Goal: Obtain resource: Download file/media

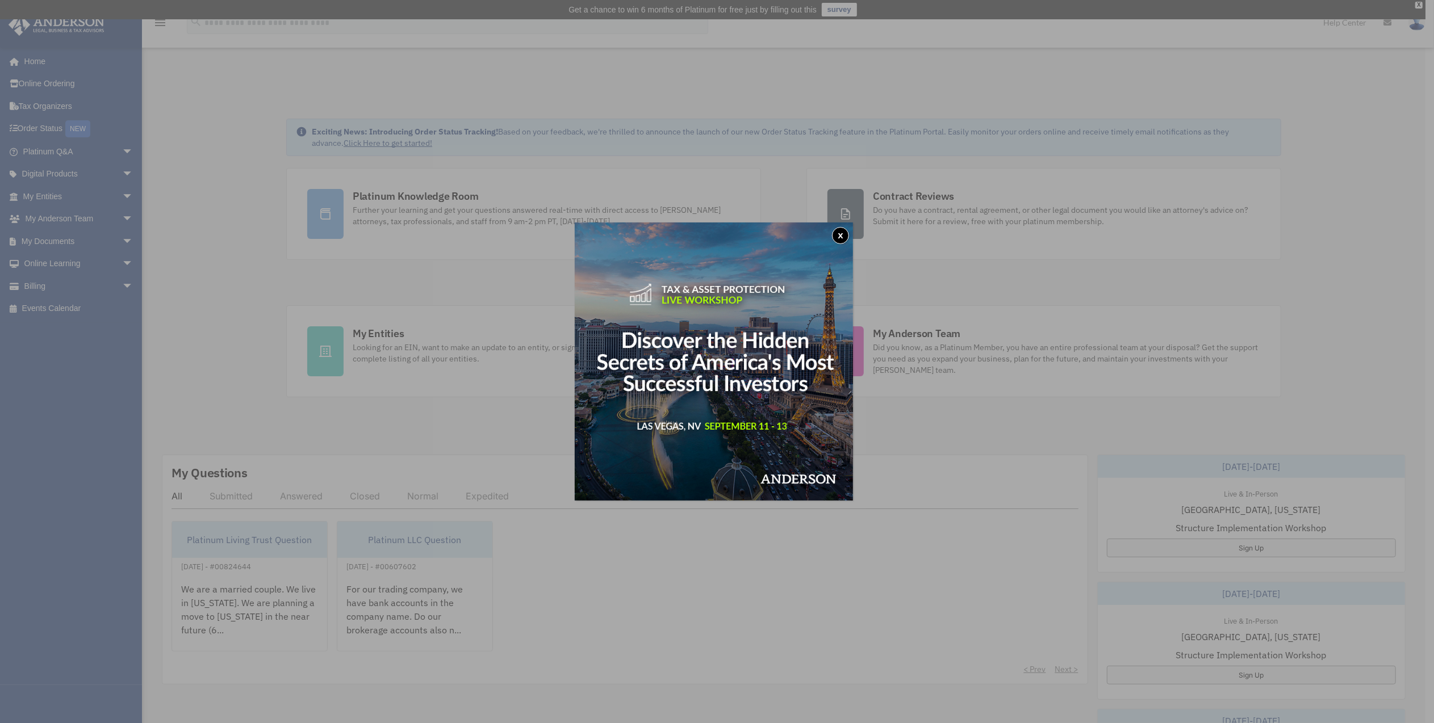
click at [843, 234] on button "x" at bounding box center [840, 235] width 17 height 17
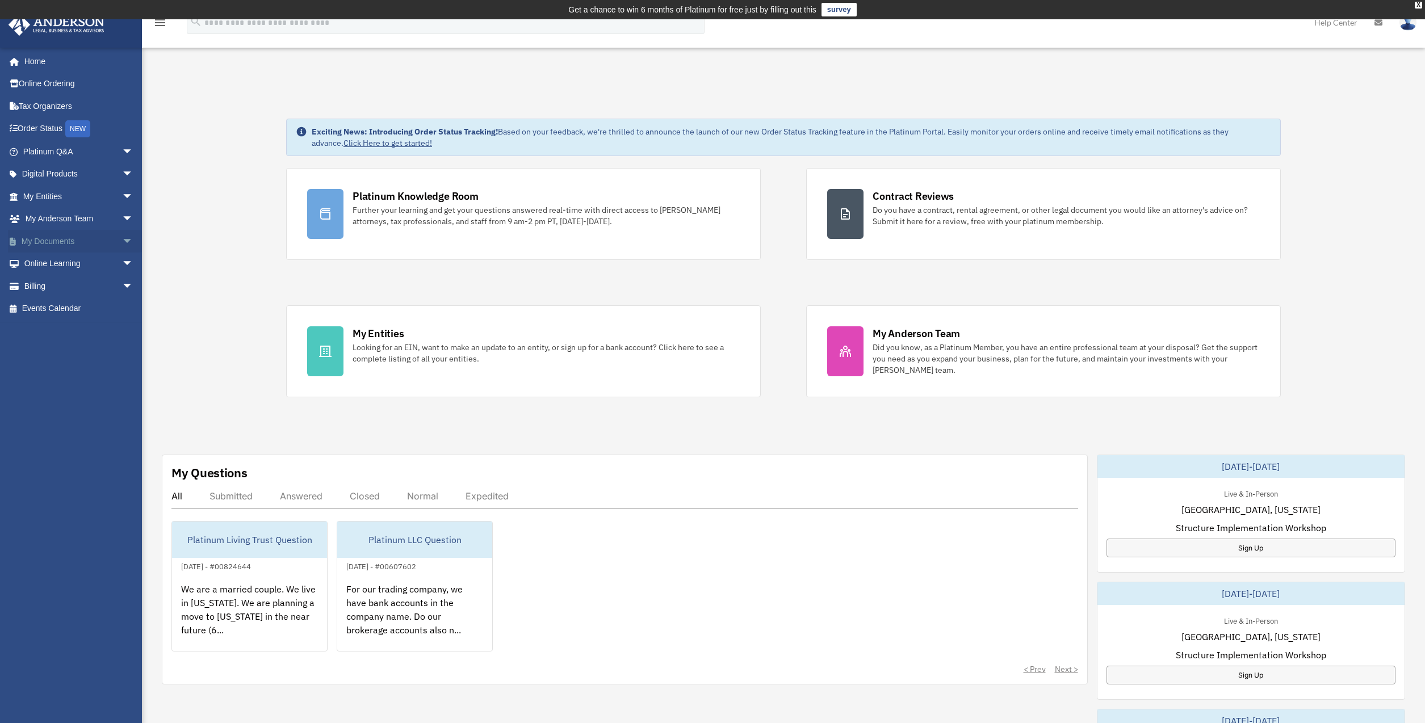
click at [122, 238] on span "arrow_drop_down" at bounding box center [133, 241] width 23 height 23
click at [43, 263] on link "Box" at bounding box center [83, 264] width 135 height 23
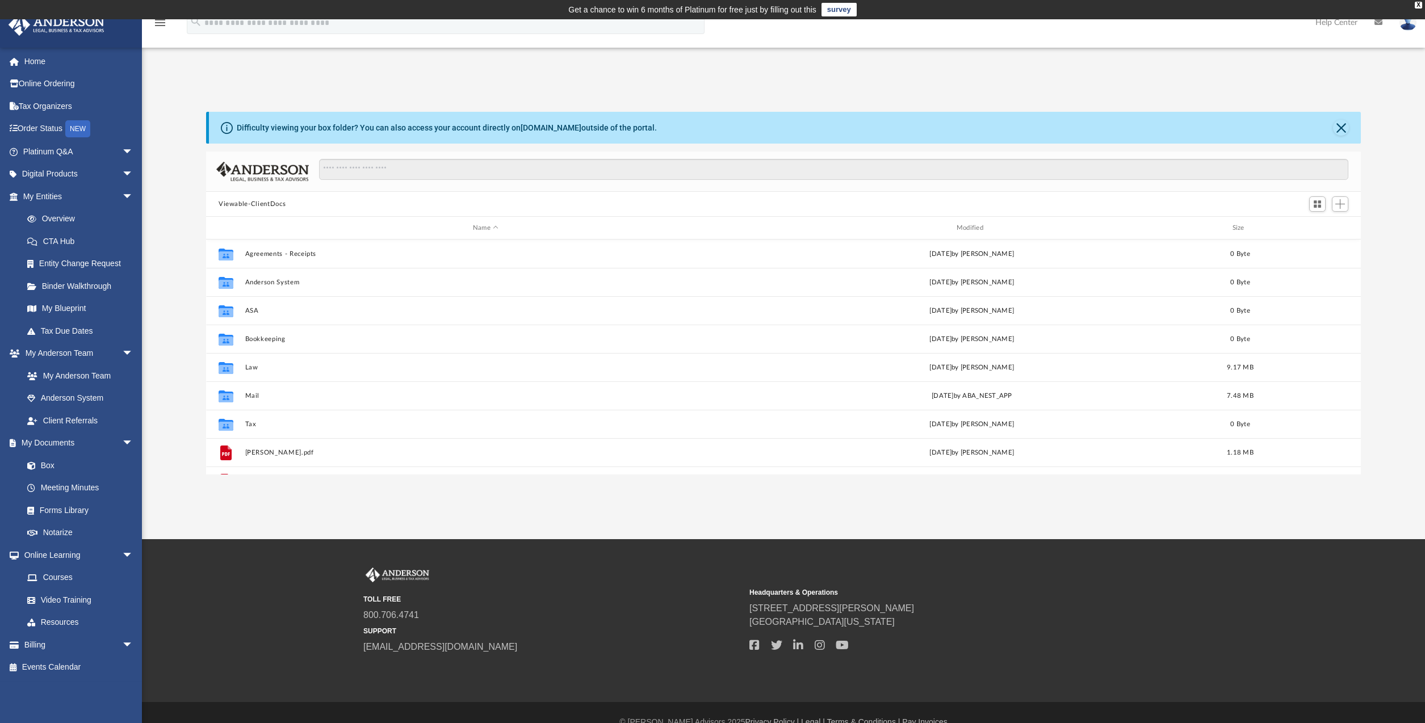
scroll to position [249, 1146]
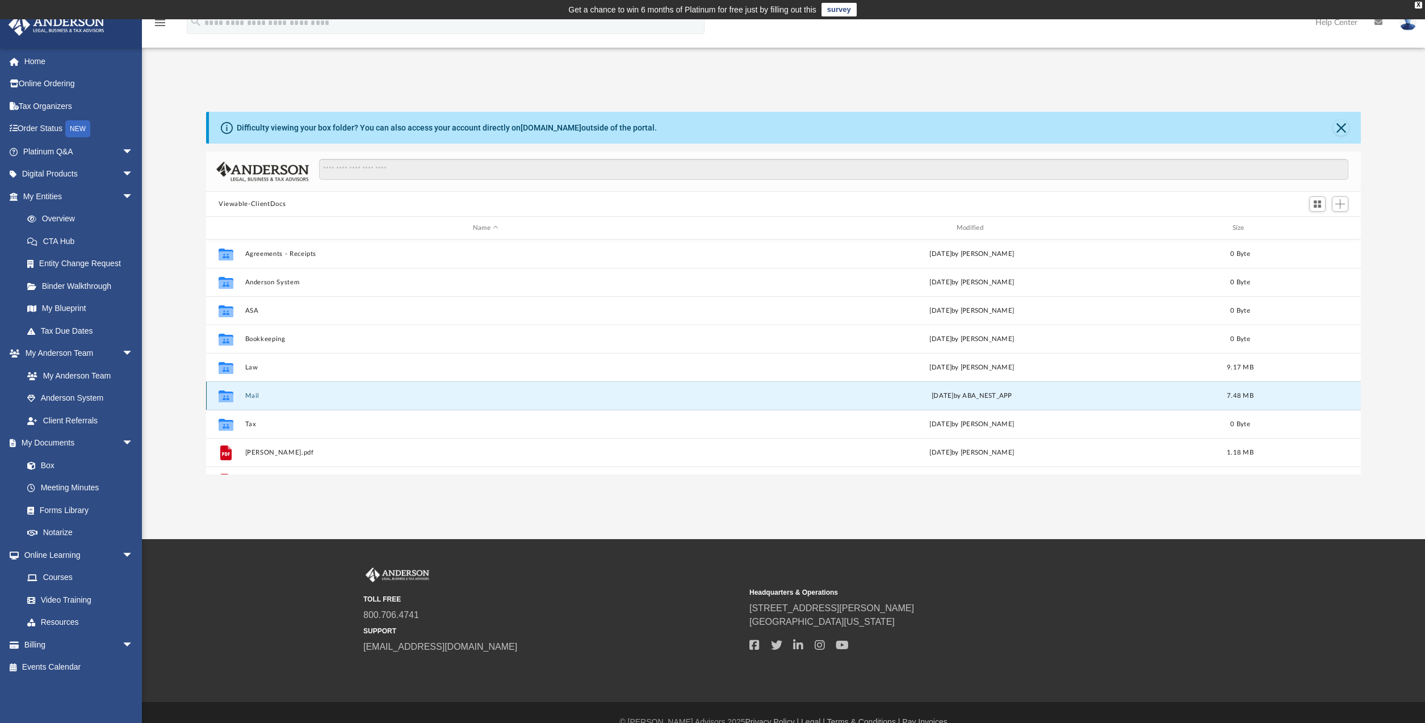
click at [256, 392] on button "Mail" at bounding box center [485, 395] width 481 height 7
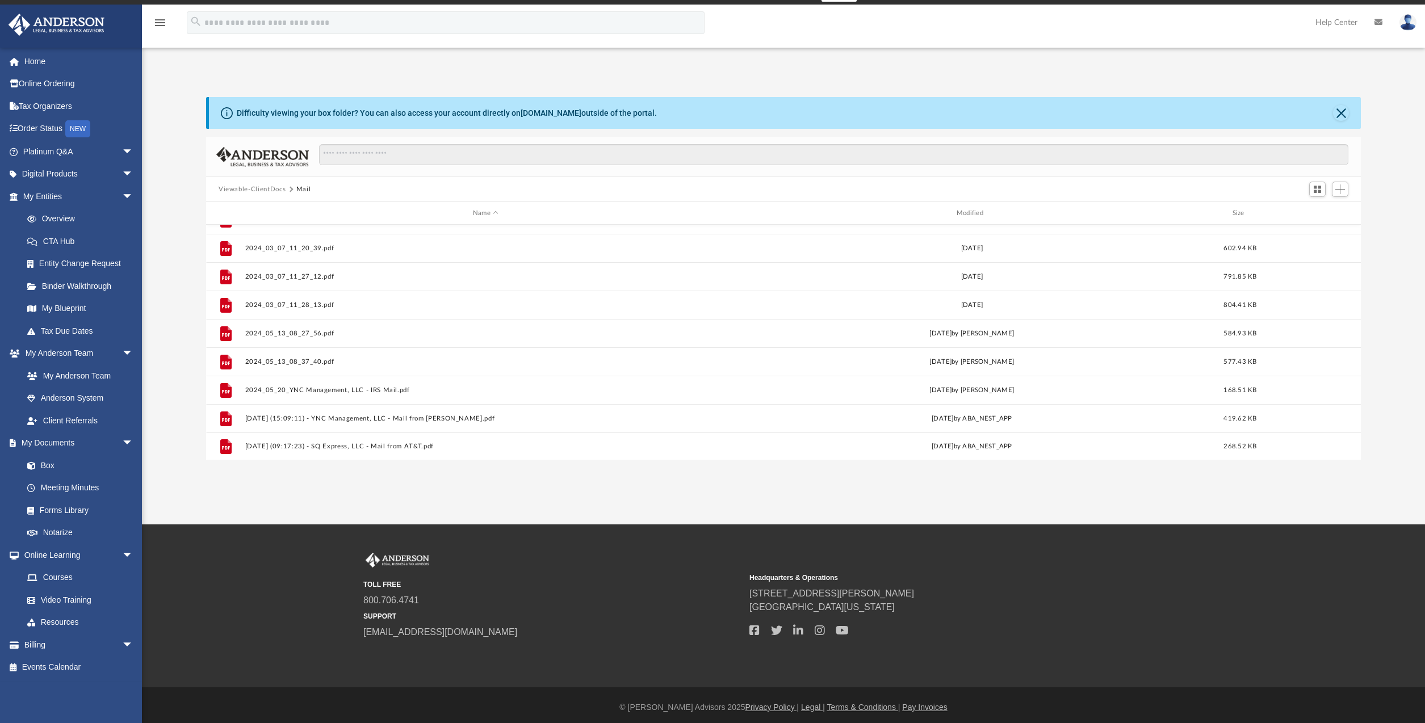
scroll to position [19, 0]
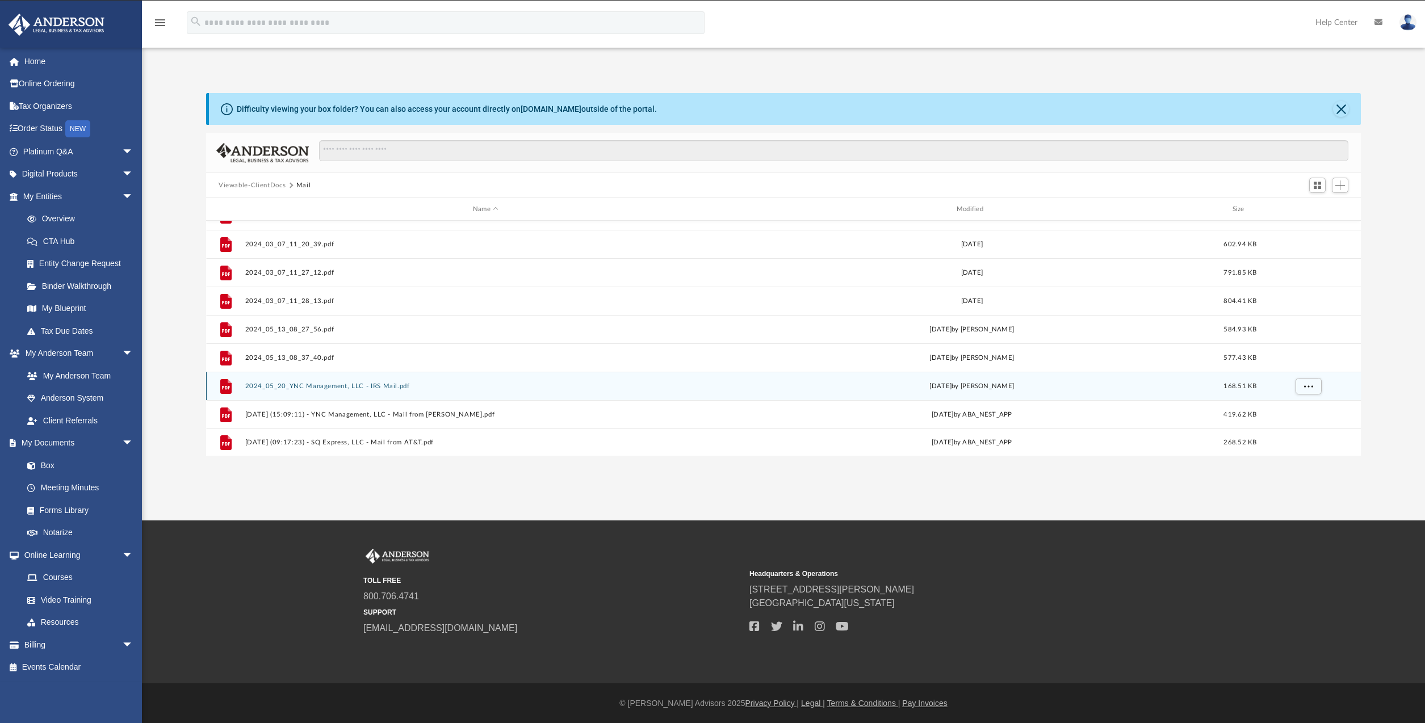
click at [319, 381] on div "File 2024_05_20_YNC Management, LLC - IRS Mail.pdf Mon May 20 2024 by Krystal H…" at bounding box center [783, 386] width 1155 height 28
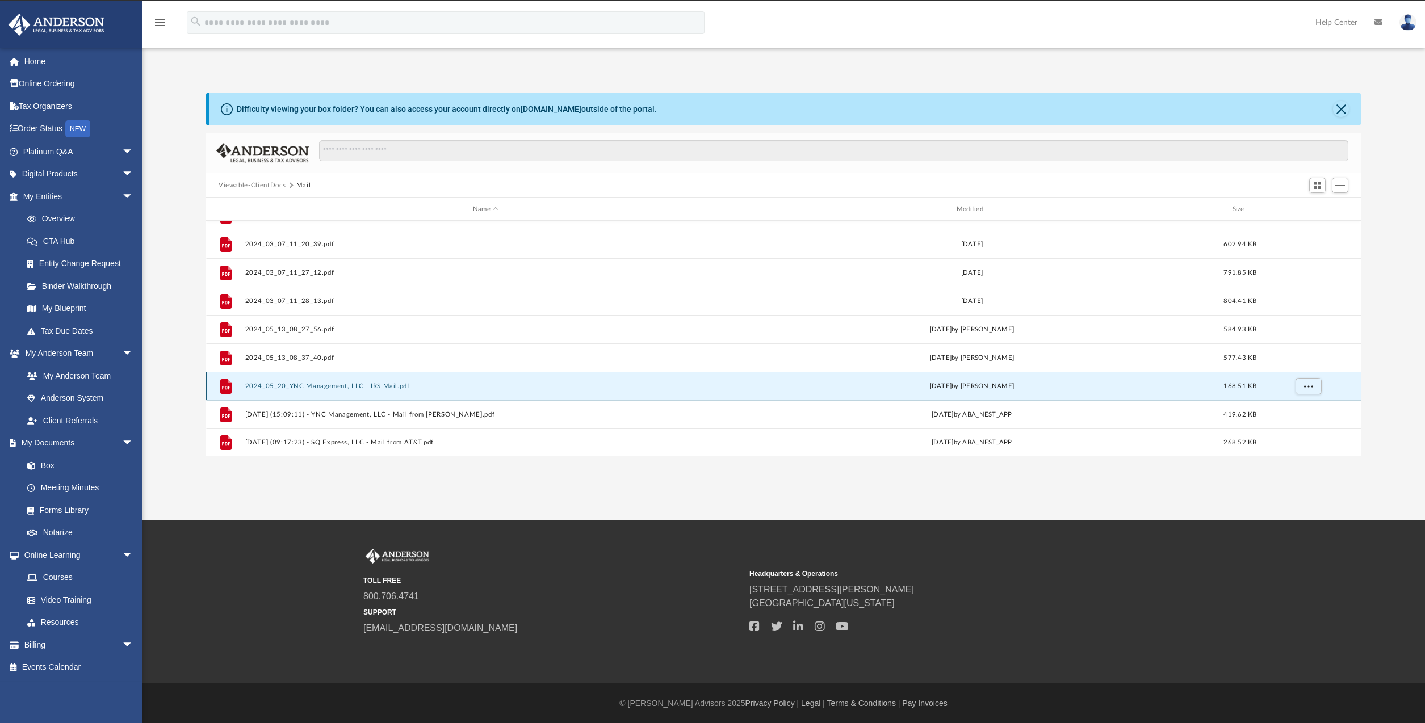
click at [362, 384] on button "2024_05_20_YNC Management, LLC - IRS Mail.pdf" at bounding box center [485, 386] width 481 height 7
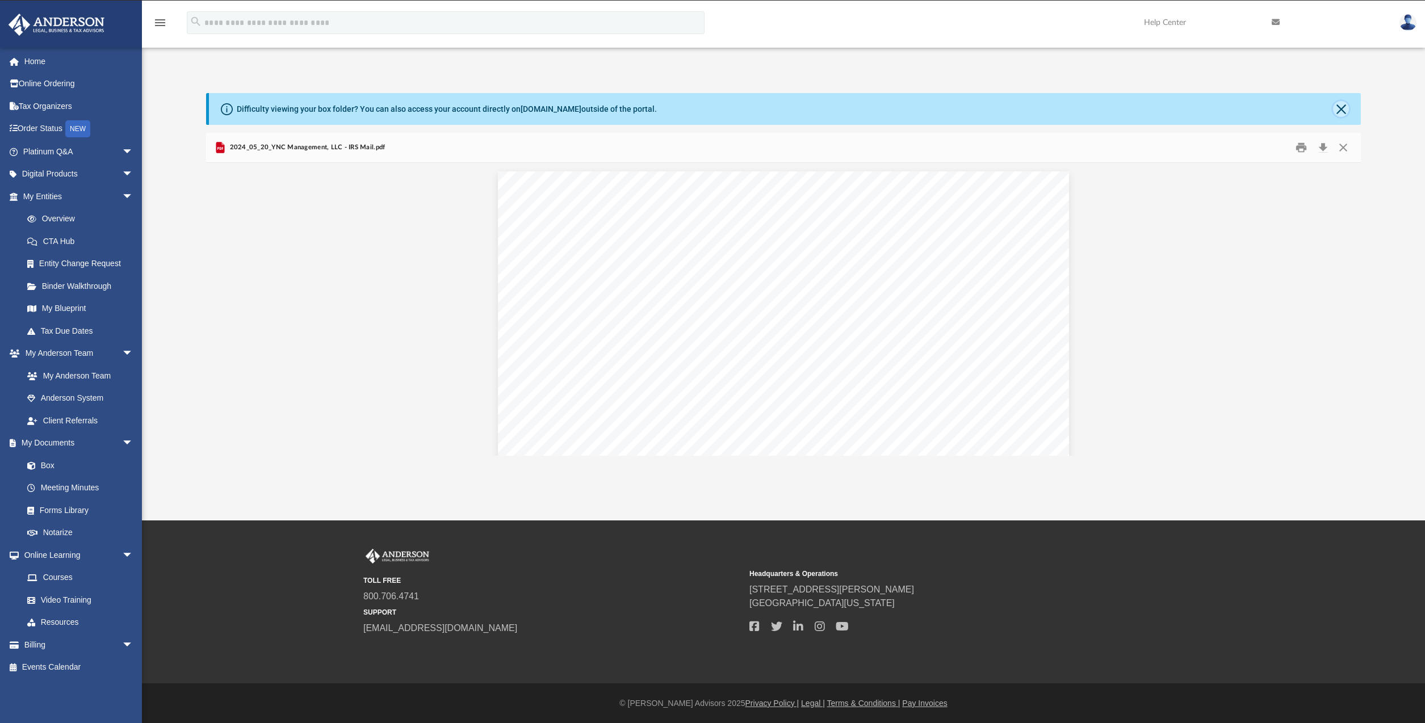
click at [1338, 106] on button "Close" at bounding box center [1341, 109] width 16 height 16
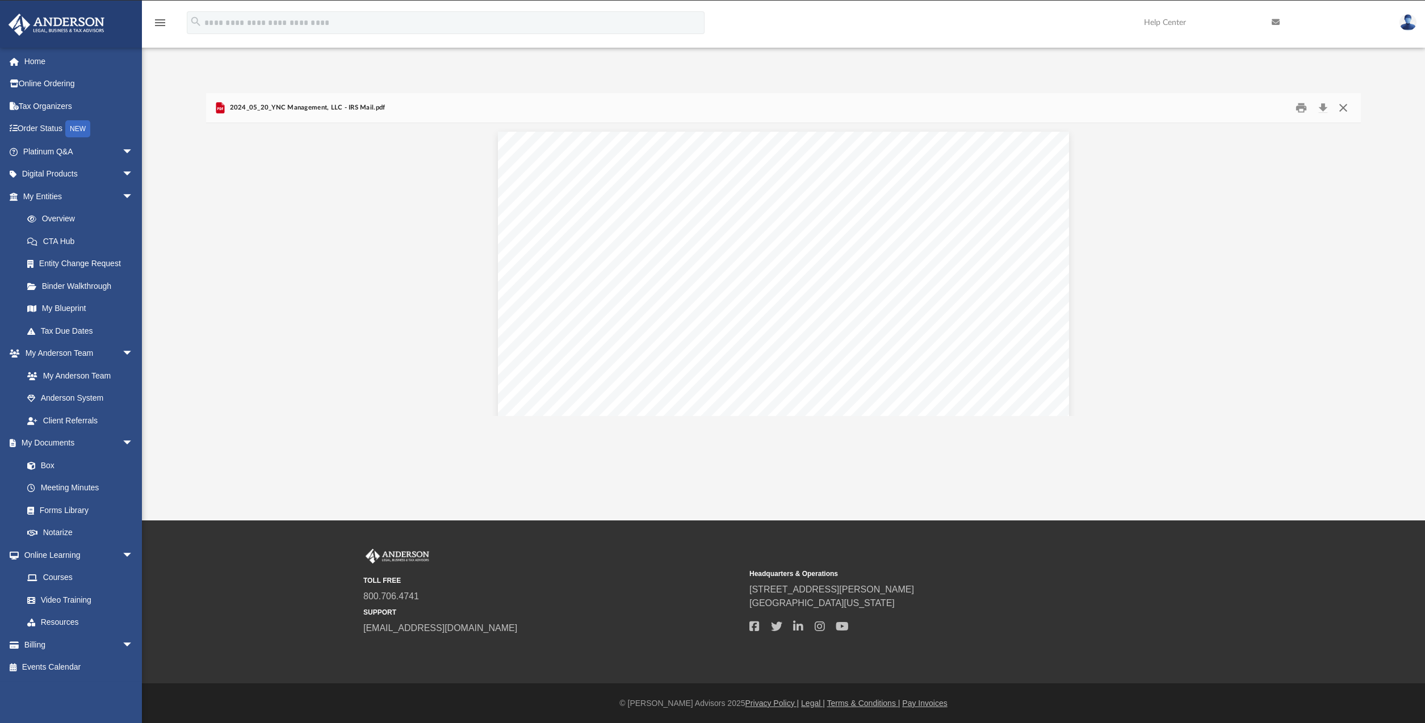
click at [1345, 104] on button "Close" at bounding box center [1343, 108] width 20 height 18
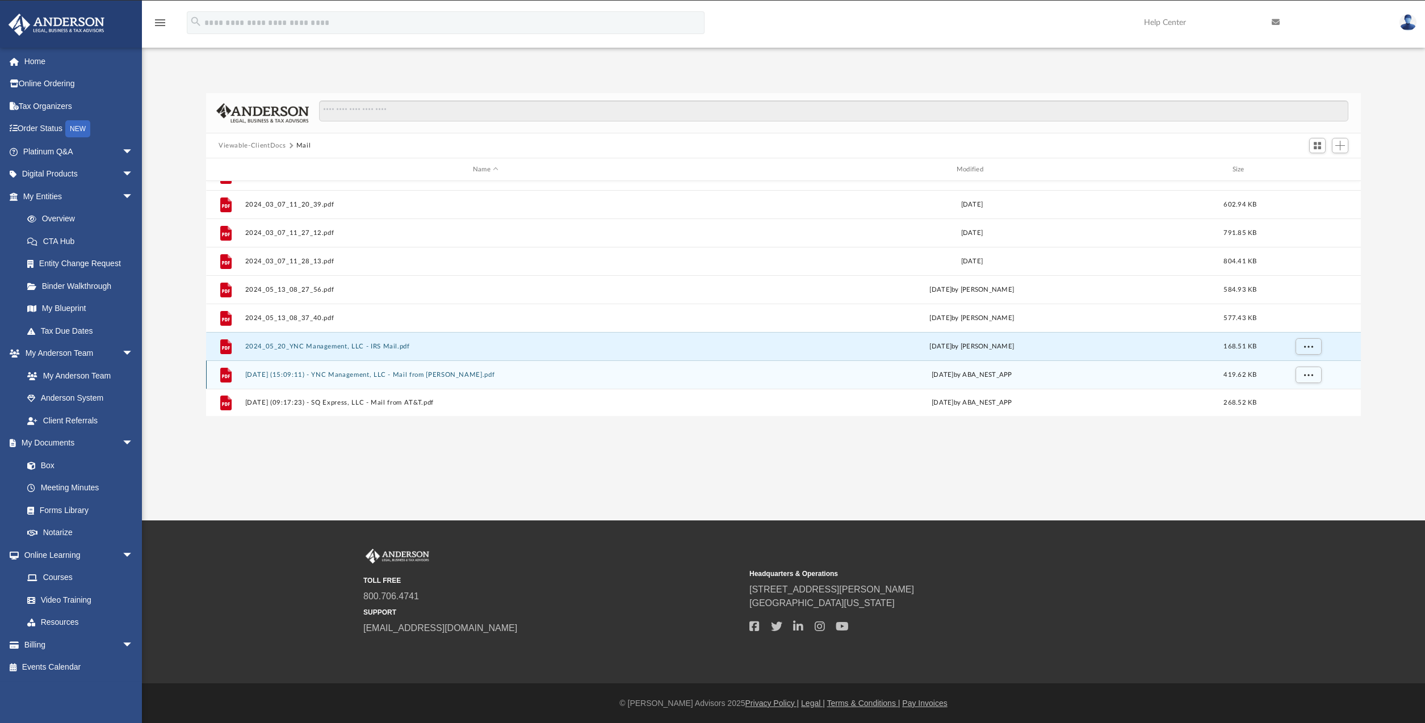
click at [443, 372] on button "2025.07.03 (15:09:11) - YNC Management, LLC - Mail from Ms. H. Lewis.pdf" at bounding box center [485, 374] width 481 height 7
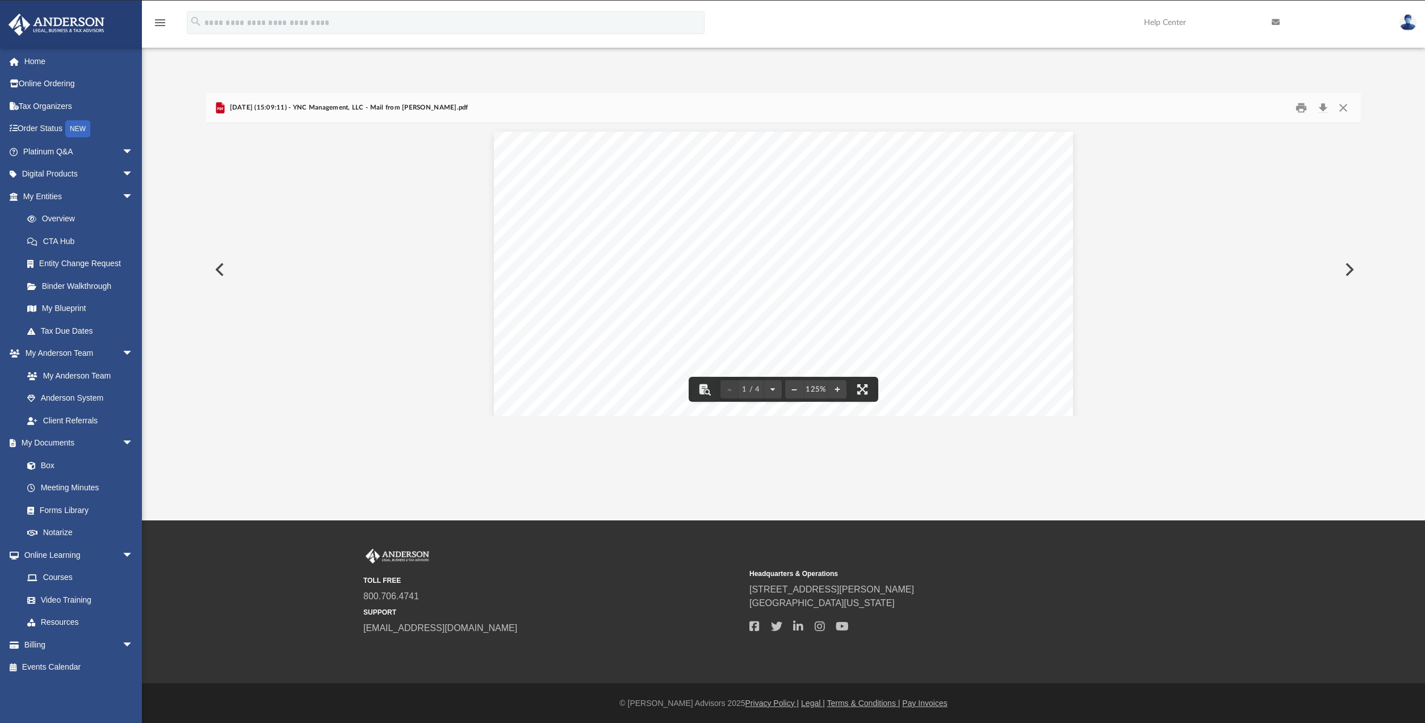
click at [1348, 268] on button "Preview" at bounding box center [1348, 270] width 25 height 32
click at [219, 272] on button "Preview" at bounding box center [218, 270] width 25 height 32
click at [773, 384] on button "File preview" at bounding box center [773, 389] width 18 height 25
click at [1325, 108] on button "Download" at bounding box center [1323, 108] width 20 height 18
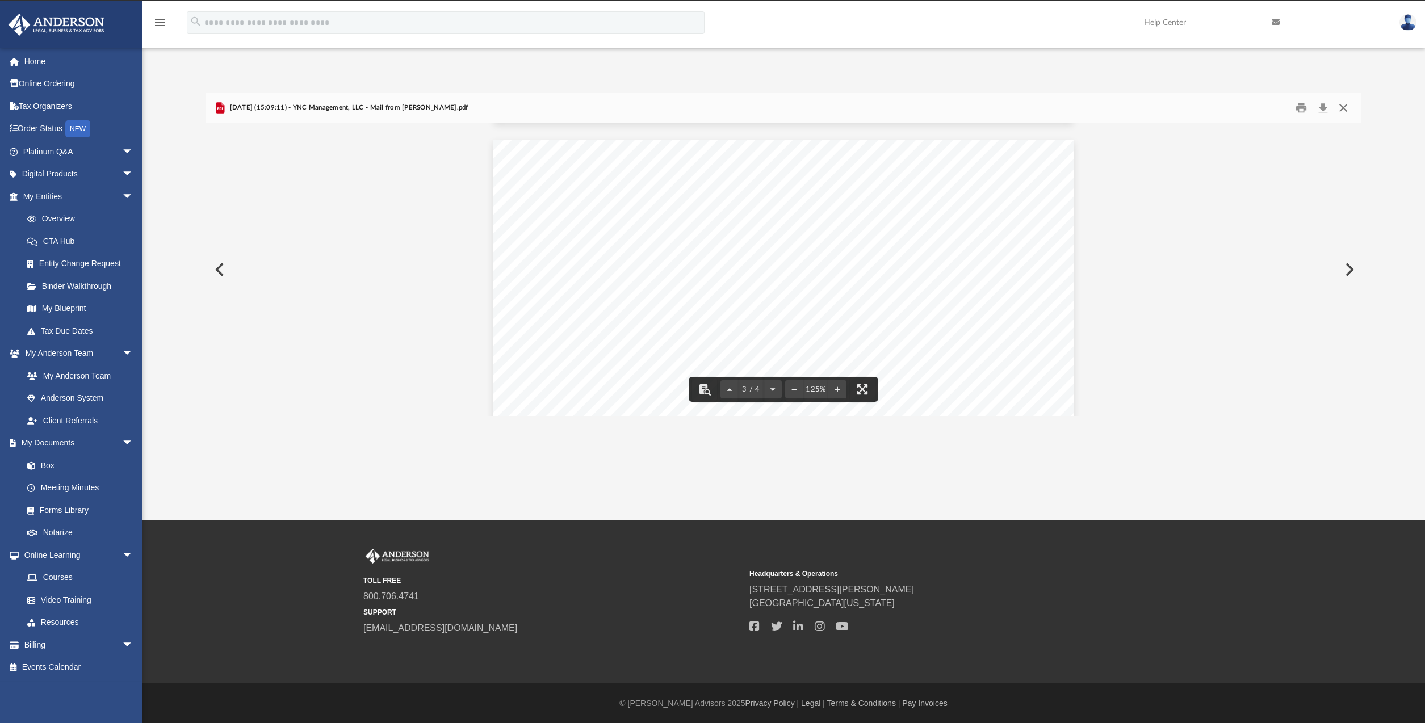
click at [1343, 102] on button "Close" at bounding box center [1343, 108] width 20 height 18
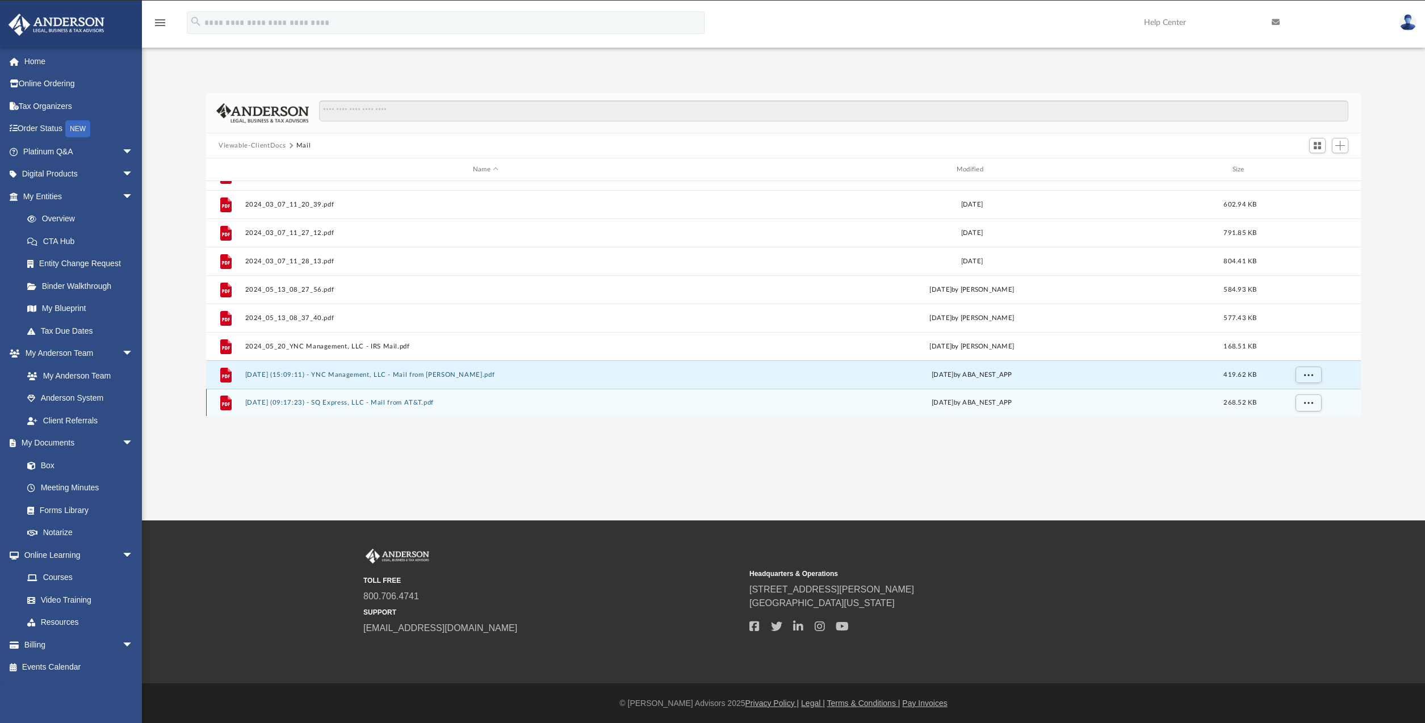
click at [403, 402] on button "2025.08.05 (09:17:23) - SQ Express, LLC - Mail from AT&T.pdf" at bounding box center [485, 402] width 481 height 7
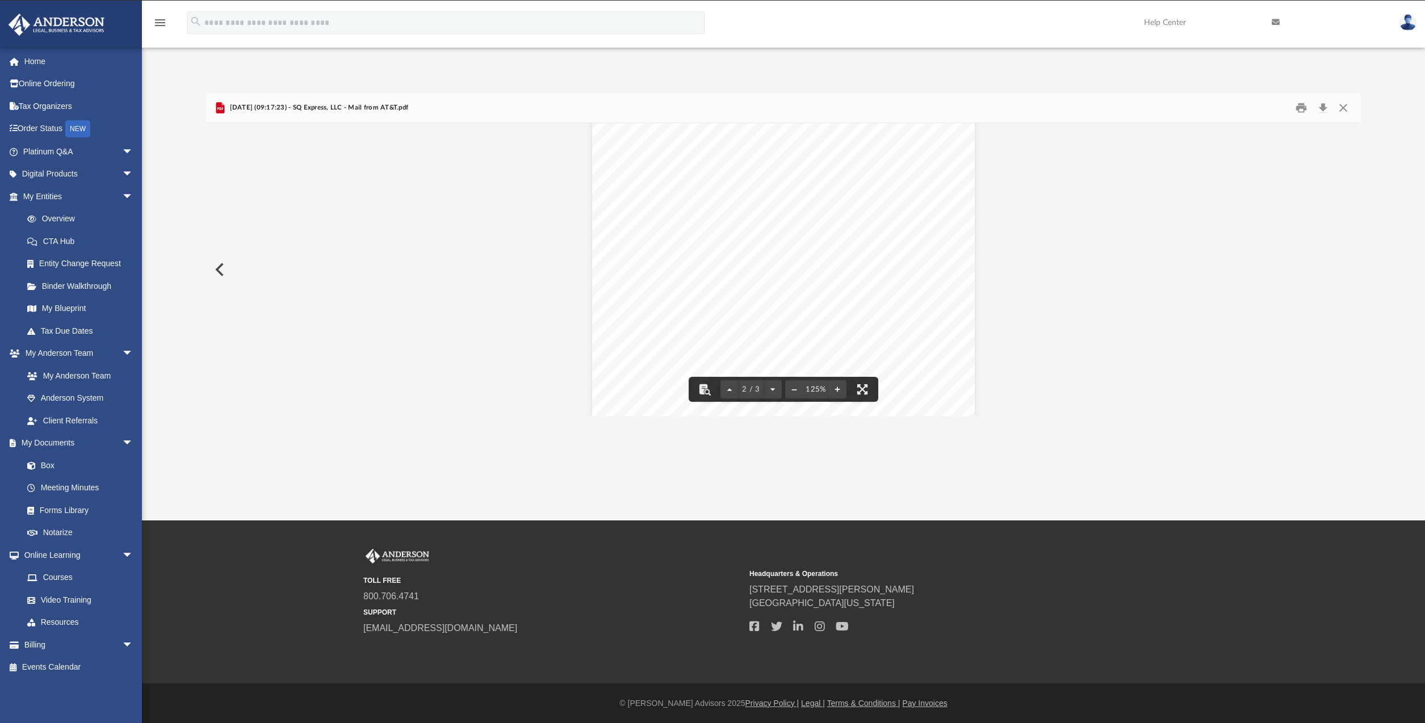
scroll to position [634, 0]
click at [1347, 106] on button "Close" at bounding box center [1343, 108] width 20 height 18
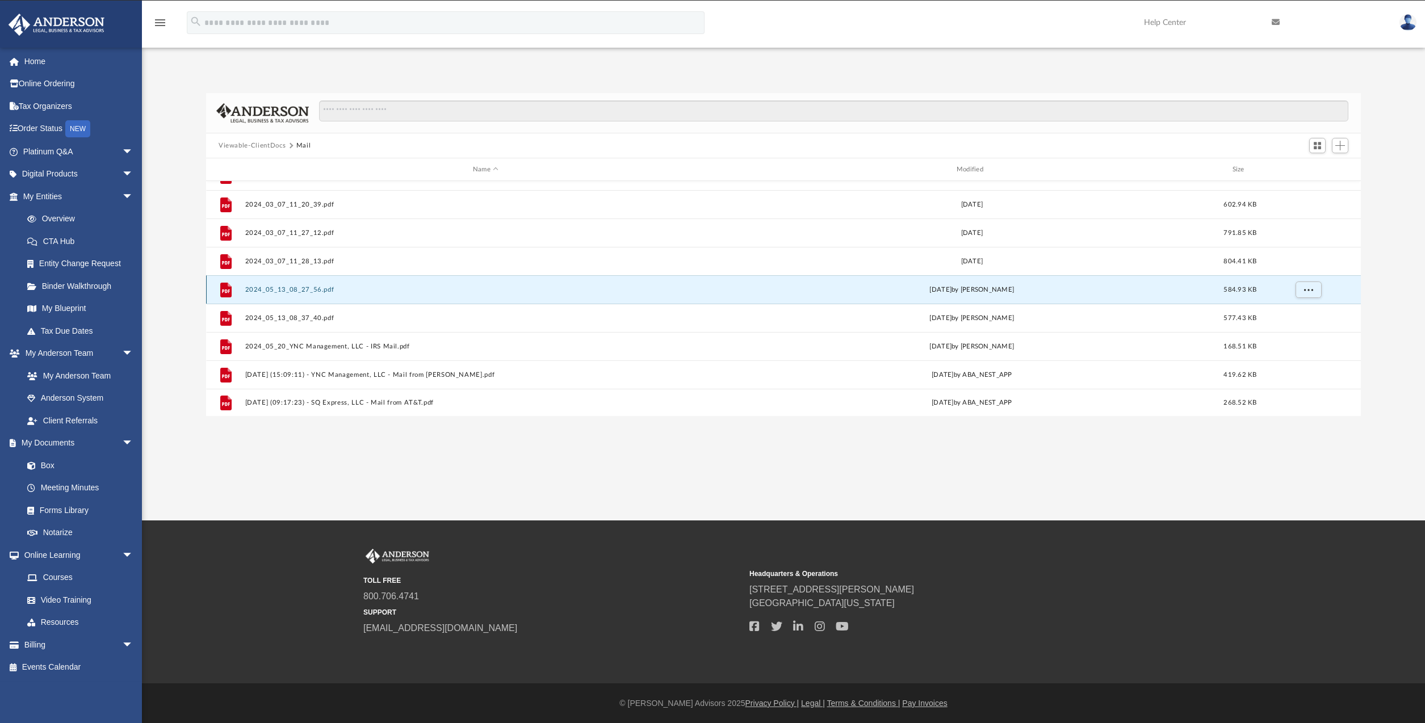
click at [319, 287] on button "2024_05_13_08_27_56.pdf" at bounding box center [485, 289] width 481 height 7
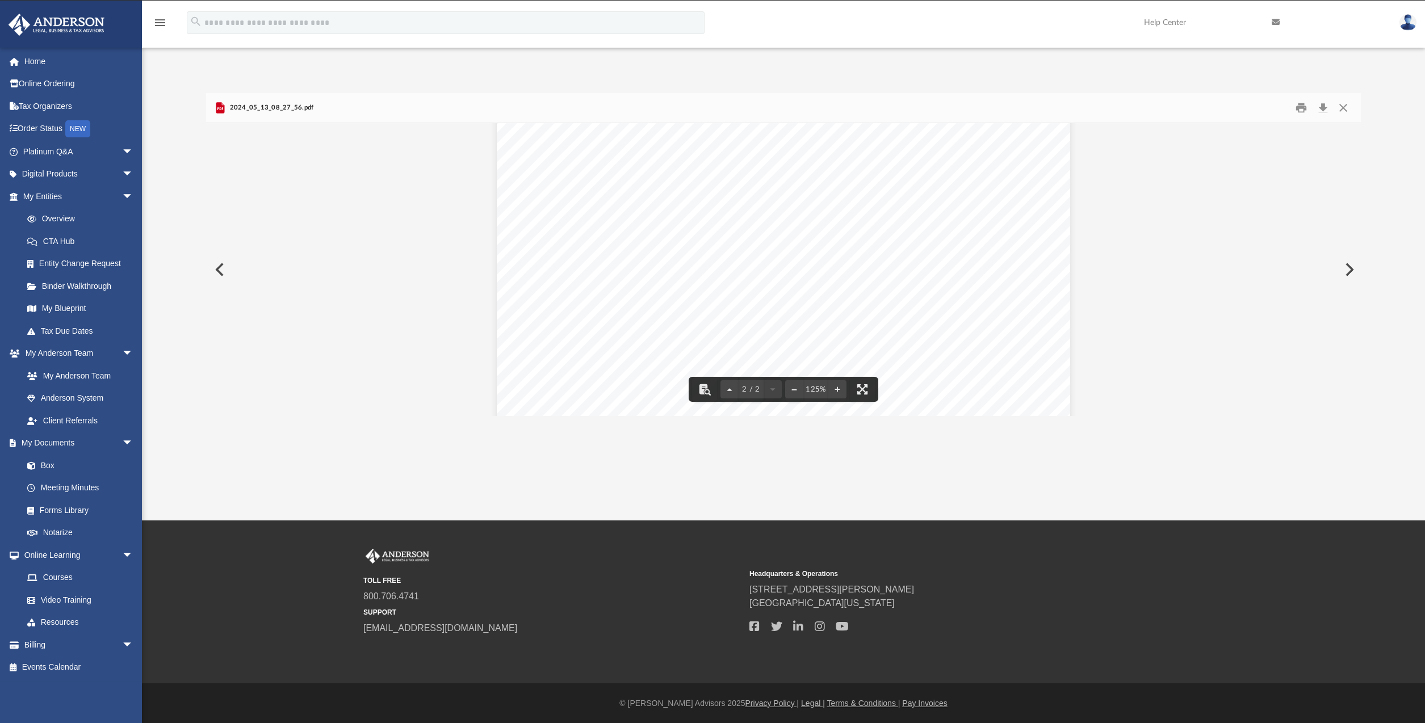
scroll to position [1192, 0]
click at [1344, 108] on button "Close" at bounding box center [1343, 108] width 20 height 18
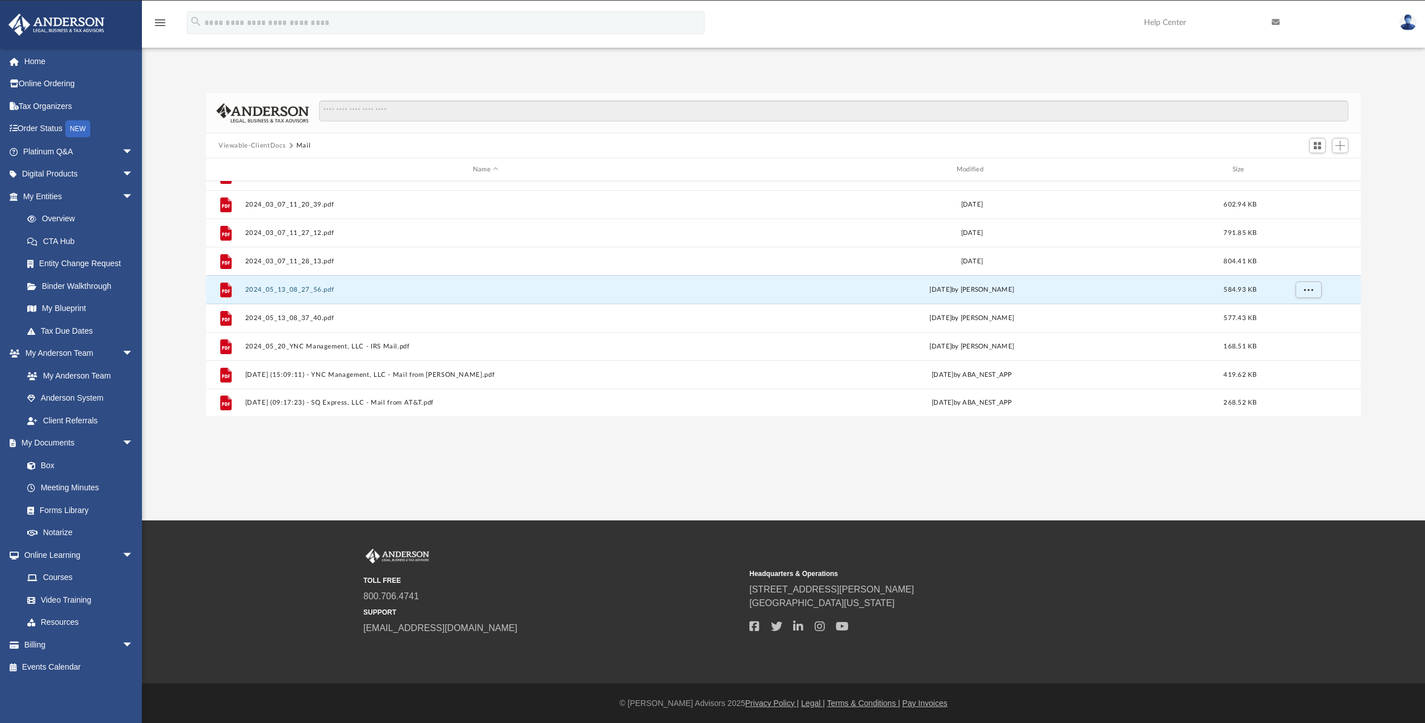
click at [1408, 20] on img at bounding box center [1408, 22] width 17 height 16
click at [1202, 98] on link "Logout" at bounding box center [1238, 98] width 114 height 23
